Goal: Find specific page/section: Find specific page/section

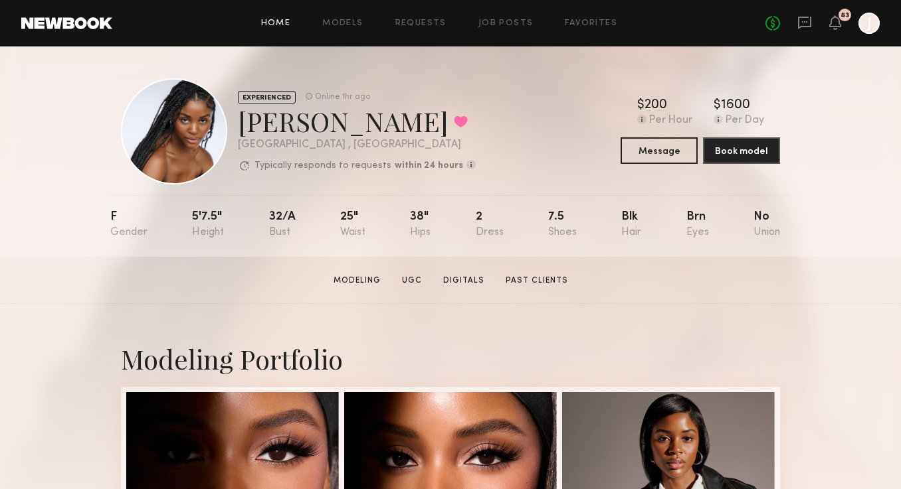
click at [276, 26] on link "Home" at bounding box center [276, 23] width 30 height 9
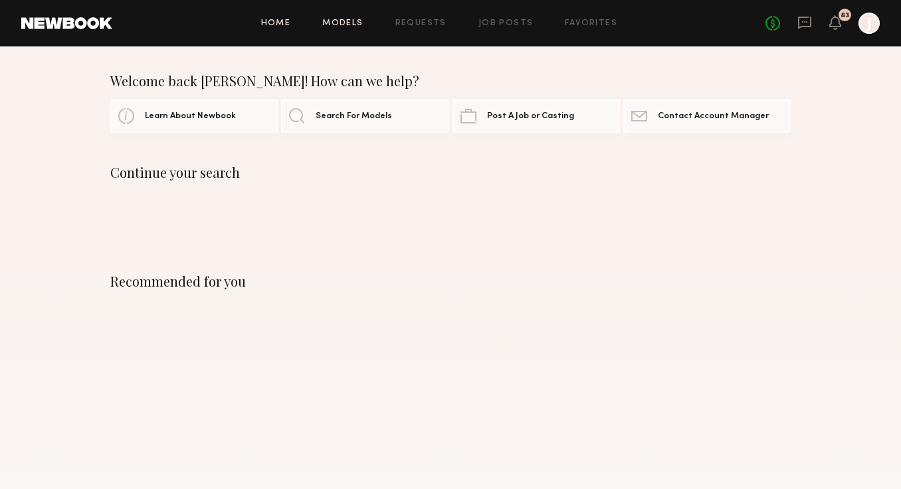
click at [331, 24] on link "Models" at bounding box center [342, 23] width 41 height 9
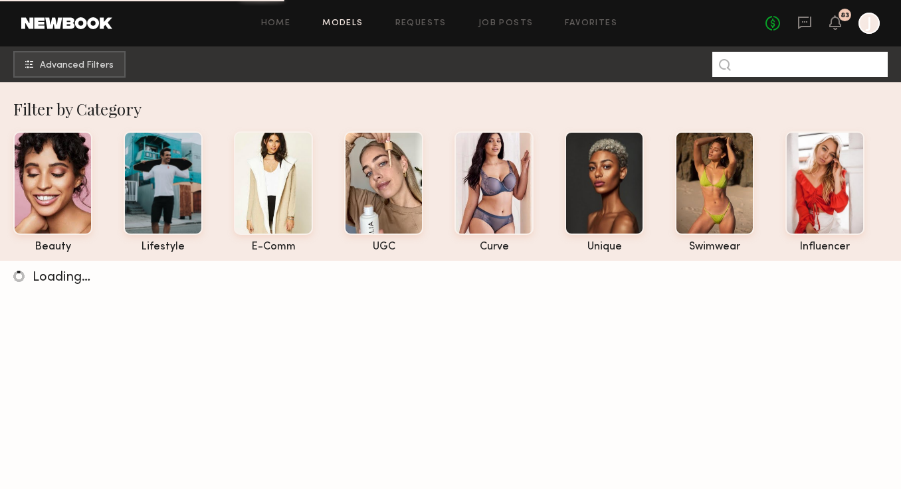
click at [800, 59] on input at bounding box center [799, 64] width 175 height 25
type input "*****"
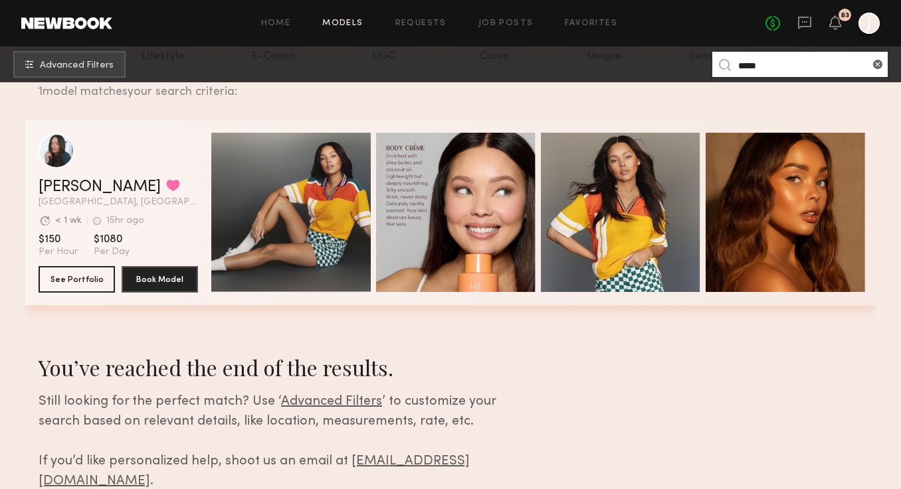
scroll to position [189, 0]
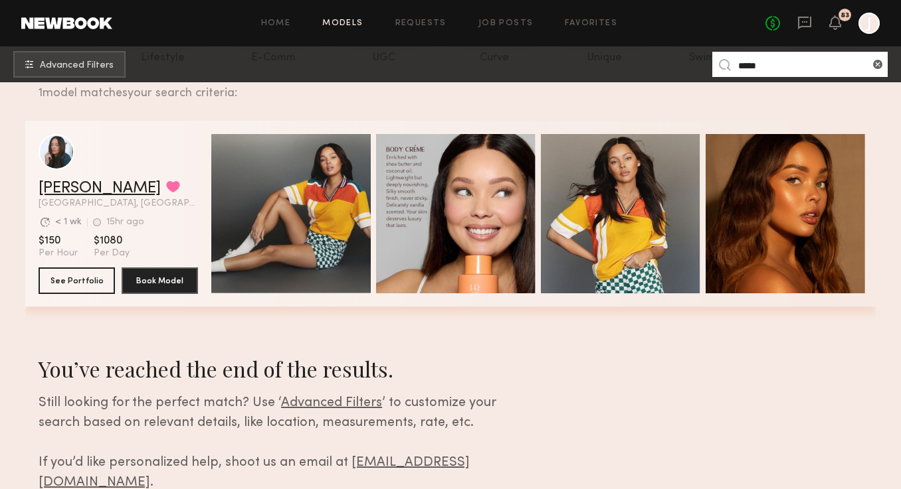
click at [50, 194] on link "[PERSON_NAME]" at bounding box center [100, 189] width 122 height 16
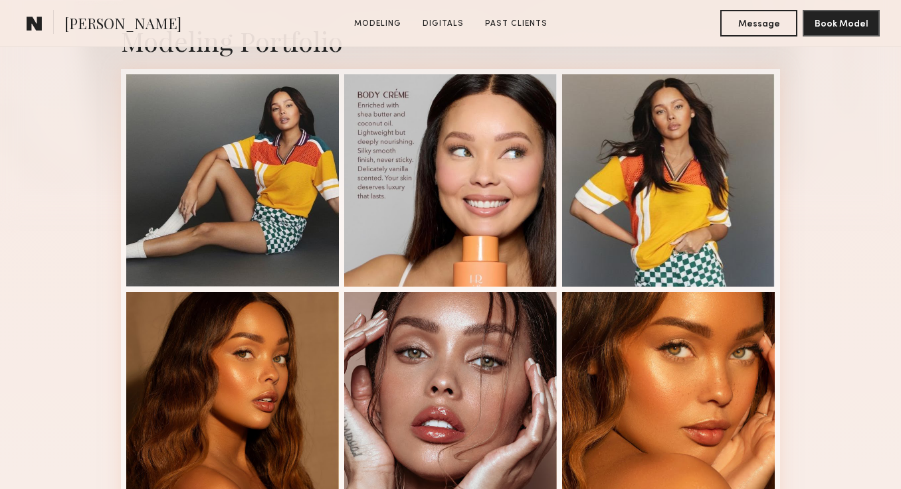
scroll to position [317, 0]
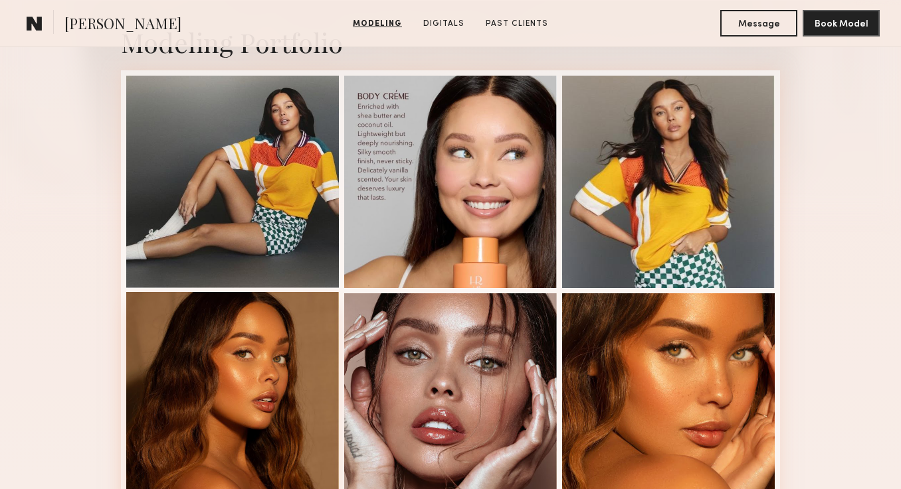
click at [278, 421] on div at bounding box center [232, 398] width 213 height 213
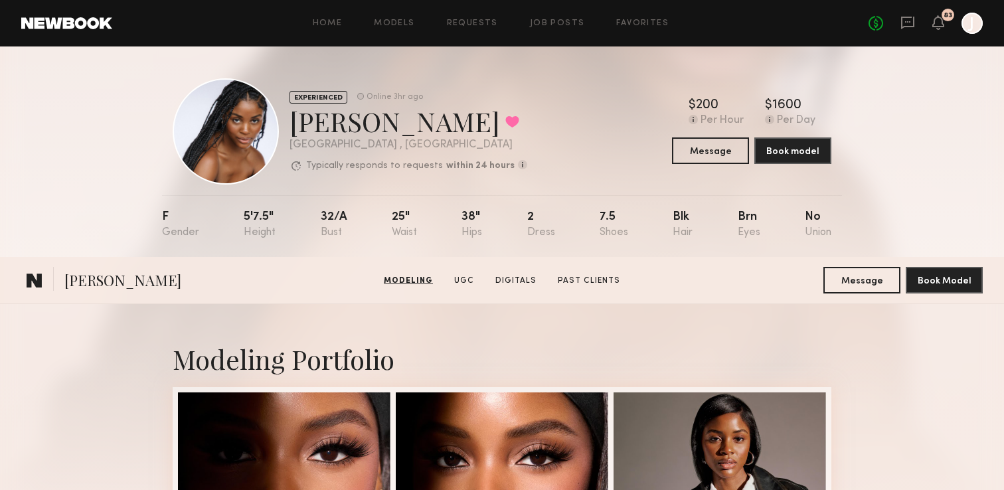
scroll to position [735, 0]
